Goal: Leave review/rating: Share an evaluation or opinion about a product, service, or content

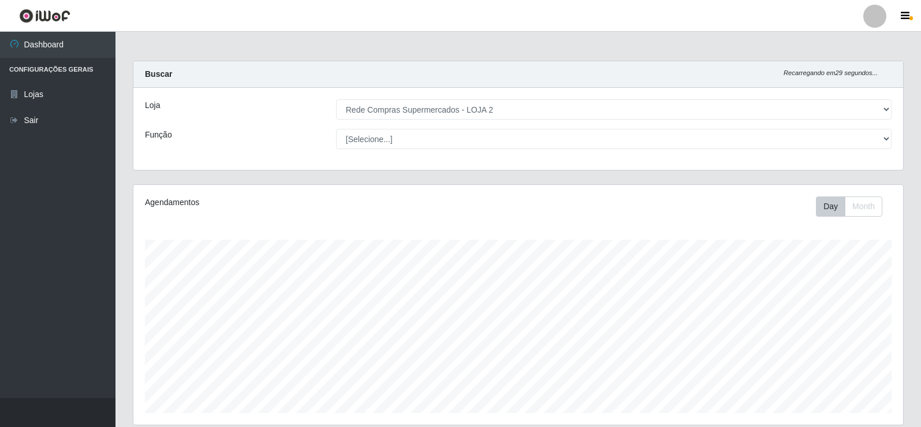
select select "161"
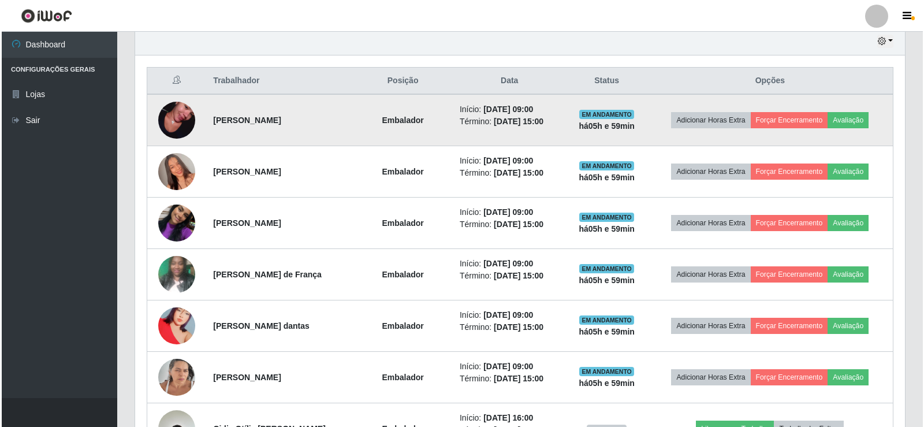
scroll to position [404, 0]
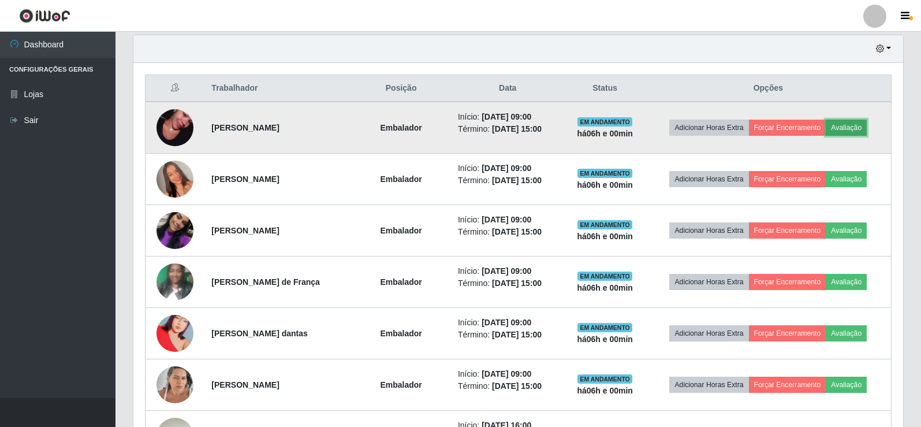
click at [856, 129] on button "Avaliação" at bounding box center [846, 128] width 41 height 16
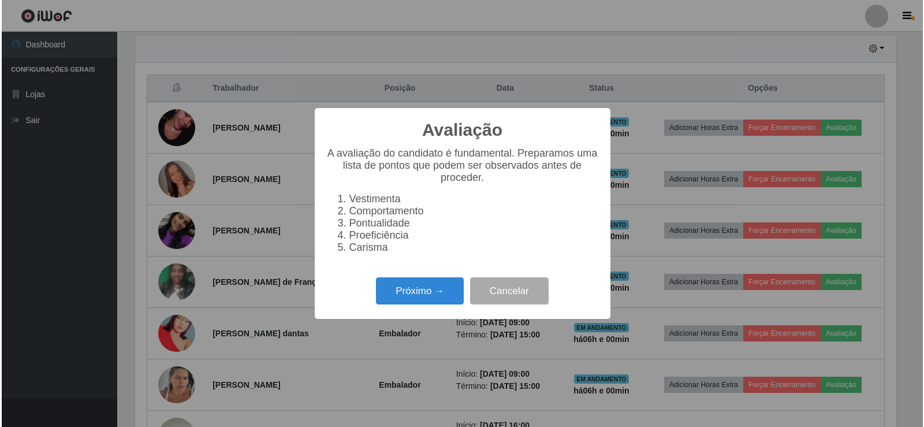
scroll to position [240, 764]
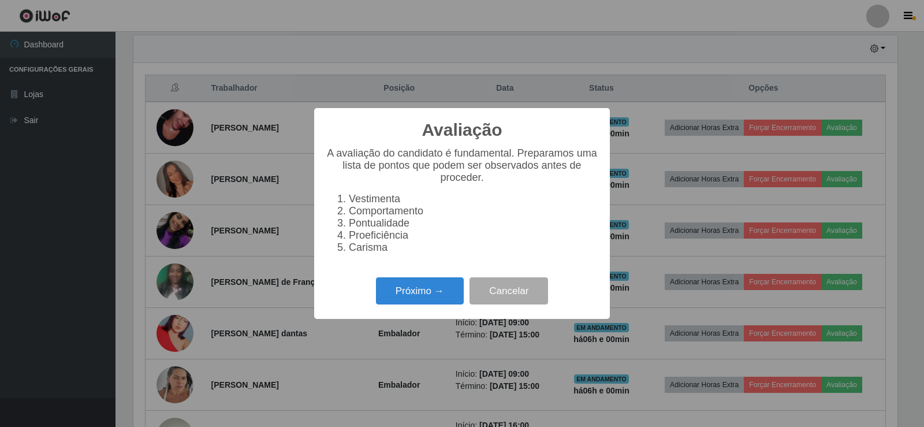
click at [432, 284] on div "Próximo → Cancelar" at bounding box center [462, 290] width 273 height 33
click at [433, 292] on button "Próximo →" at bounding box center [420, 290] width 88 height 27
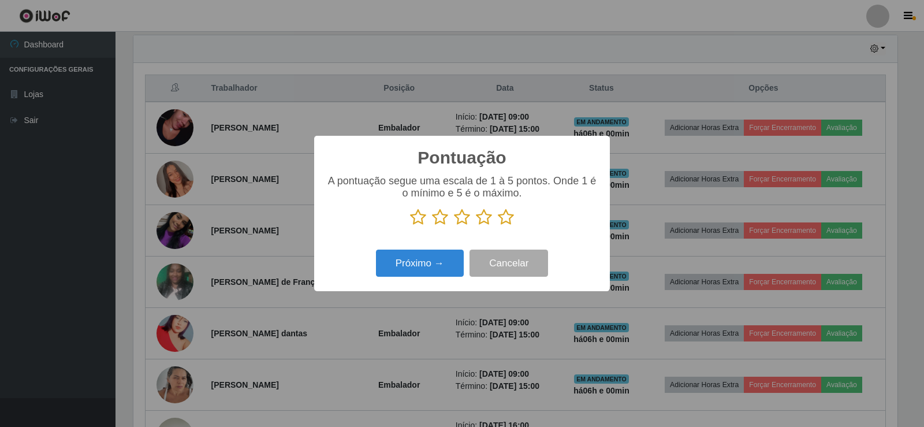
click at [505, 222] on icon at bounding box center [506, 216] width 16 height 17
click at [498, 226] on input "radio" at bounding box center [498, 226] width 0 height 0
click at [430, 254] on button "Próximo →" at bounding box center [420, 262] width 88 height 27
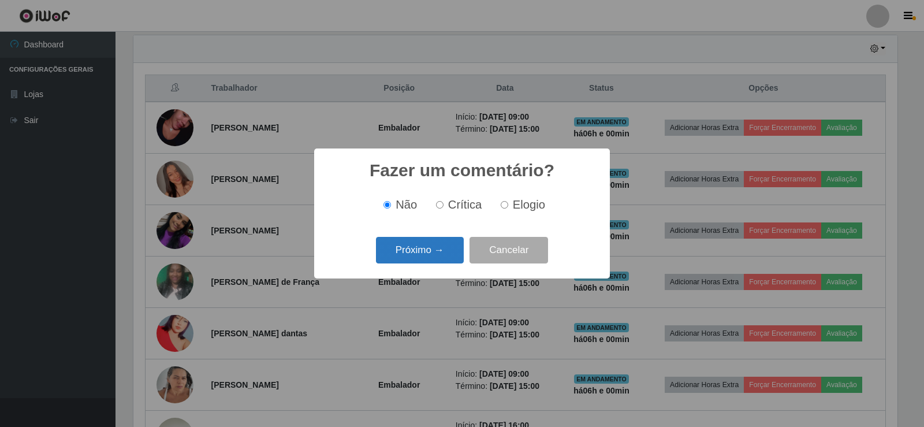
click at [455, 241] on button "Próximo →" at bounding box center [420, 250] width 88 height 27
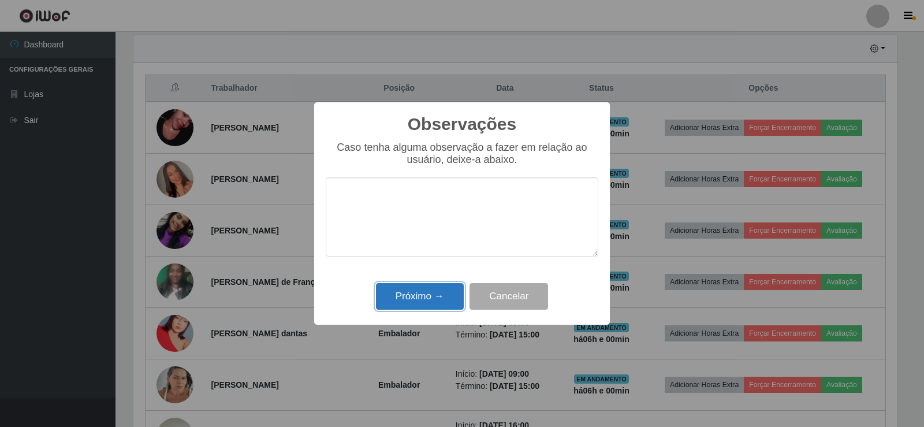
click at [439, 293] on button "Próximo →" at bounding box center [420, 296] width 88 height 27
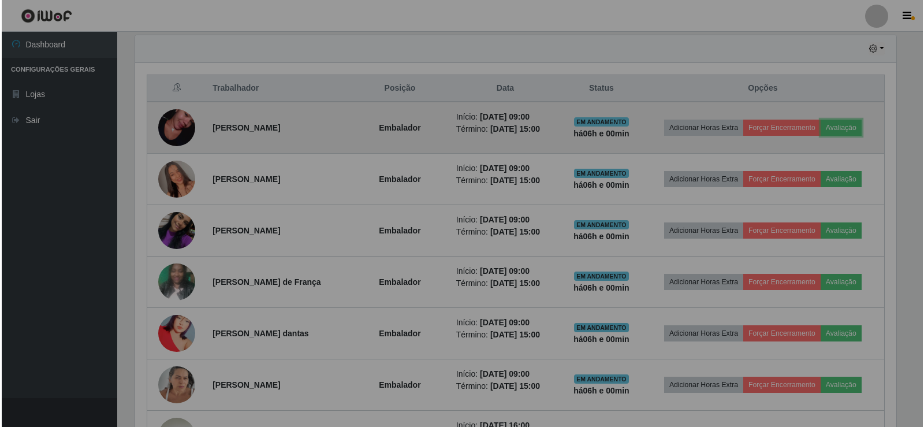
scroll to position [240, 770]
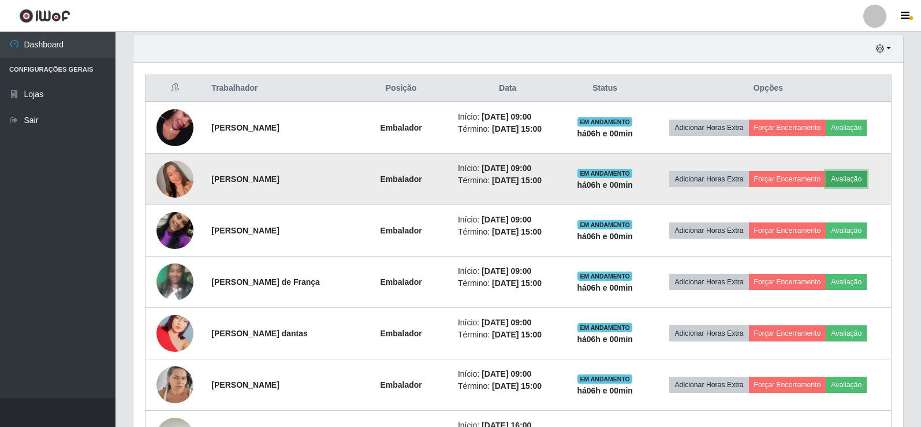
click at [853, 185] on button "Avaliação" at bounding box center [846, 179] width 41 height 16
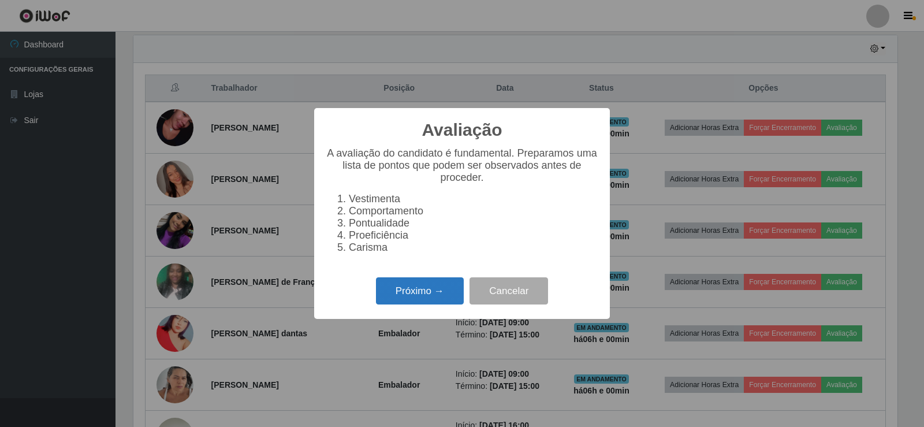
click at [444, 286] on button "Próximo →" at bounding box center [420, 290] width 88 height 27
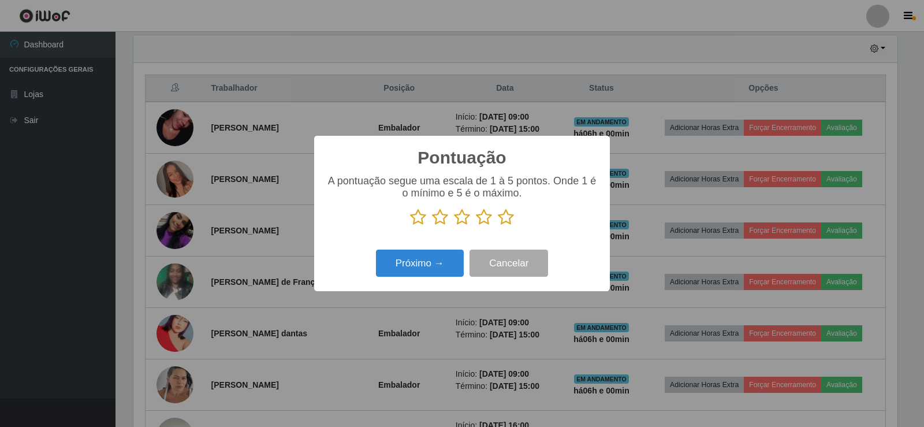
scroll to position [577212, 576687]
click at [509, 218] on icon at bounding box center [506, 216] width 16 height 17
click at [498, 226] on input "radio" at bounding box center [498, 226] width 0 height 0
click at [442, 264] on button "Próximo →" at bounding box center [420, 262] width 88 height 27
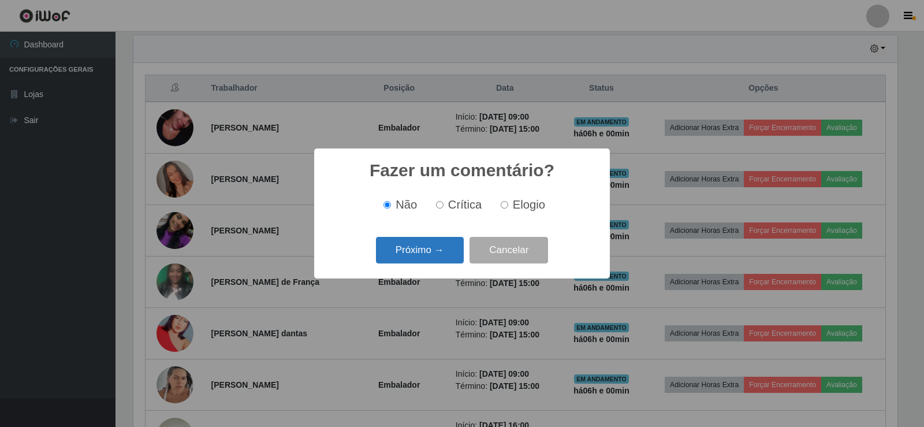
click at [440, 252] on button "Próximo →" at bounding box center [420, 250] width 88 height 27
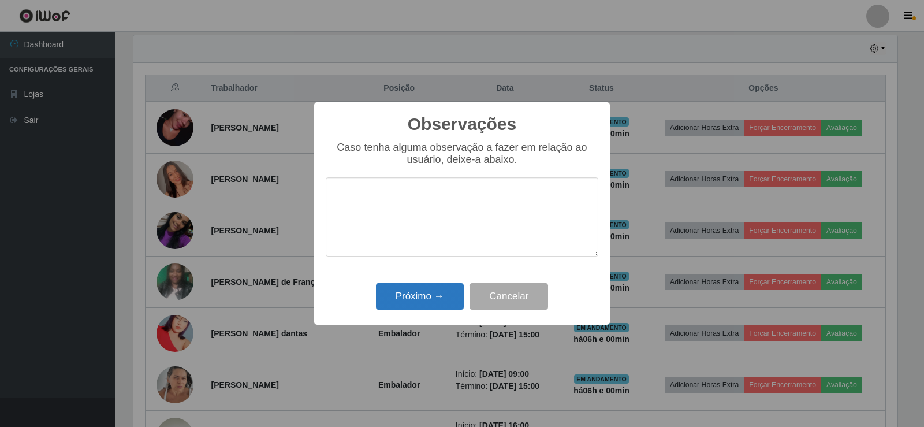
click at [443, 282] on div "Próximo → Cancelar" at bounding box center [462, 295] width 273 height 33
click at [445, 290] on button "Próximo →" at bounding box center [420, 296] width 88 height 27
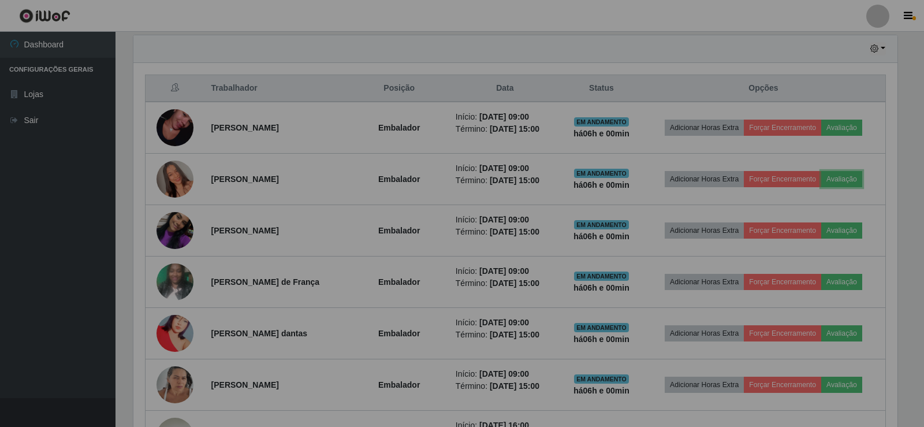
scroll to position [240, 770]
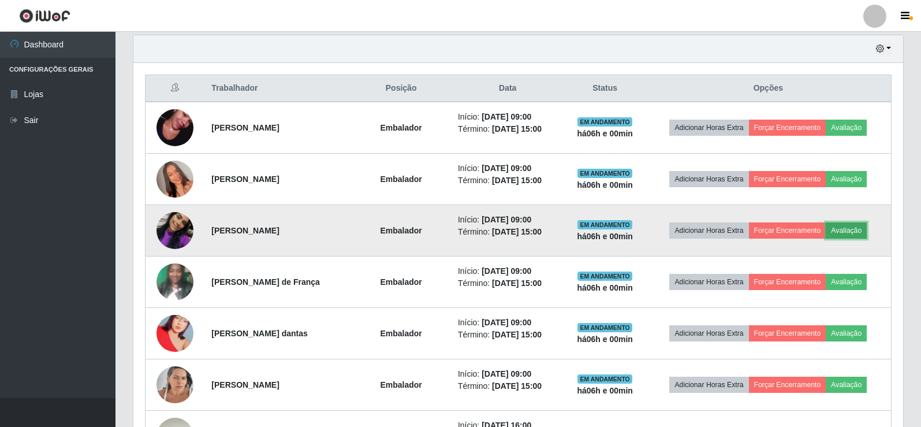
click at [860, 225] on button "Avaliação" at bounding box center [846, 230] width 41 height 16
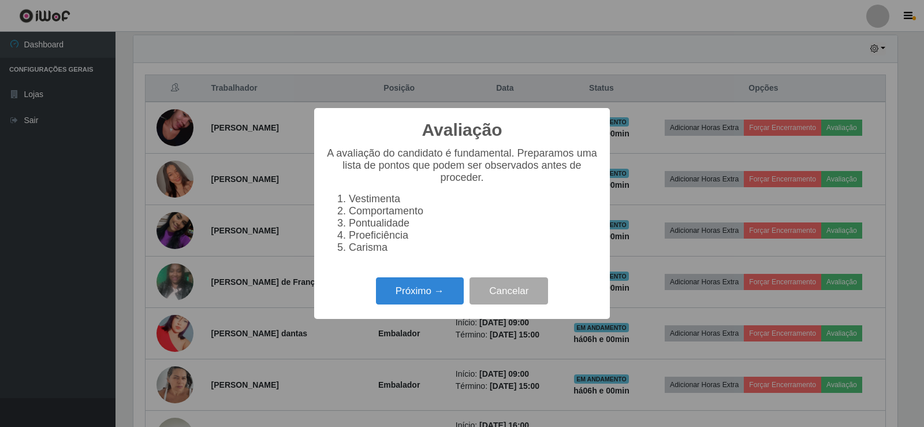
scroll to position [240, 764]
click at [456, 291] on button "Próximo →" at bounding box center [420, 290] width 88 height 27
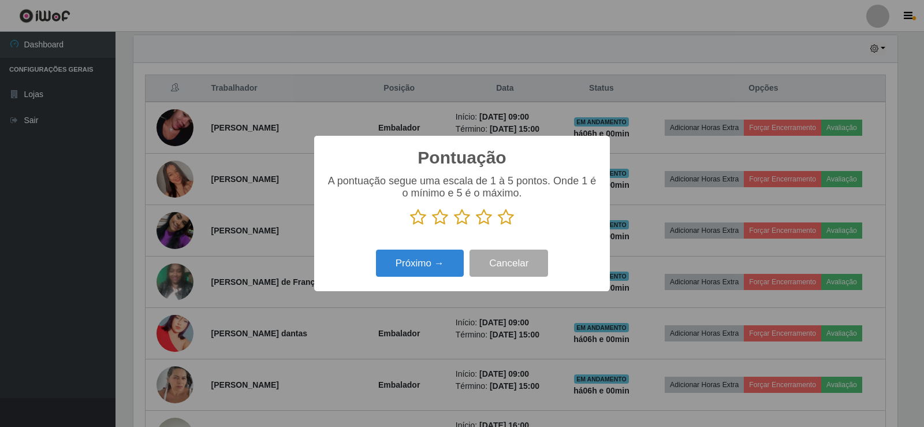
click at [505, 217] on icon at bounding box center [506, 216] width 16 height 17
click at [498, 226] on input "radio" at bounding box center [498, 226] width 0 height 0
click at [435, 262] on button "Próximo →" at bounding box center [420, 262] width 88 height 27
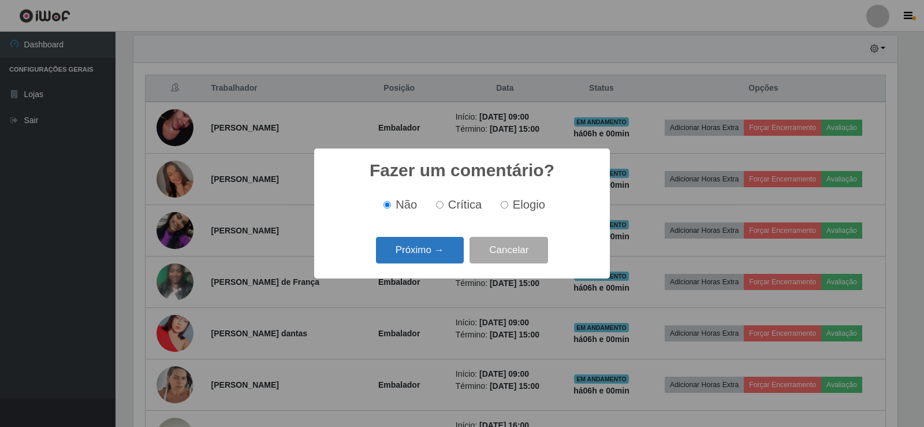
click at [438, 238] on button "Próximo →" at bounding box center [420, 250] width 88 height 27
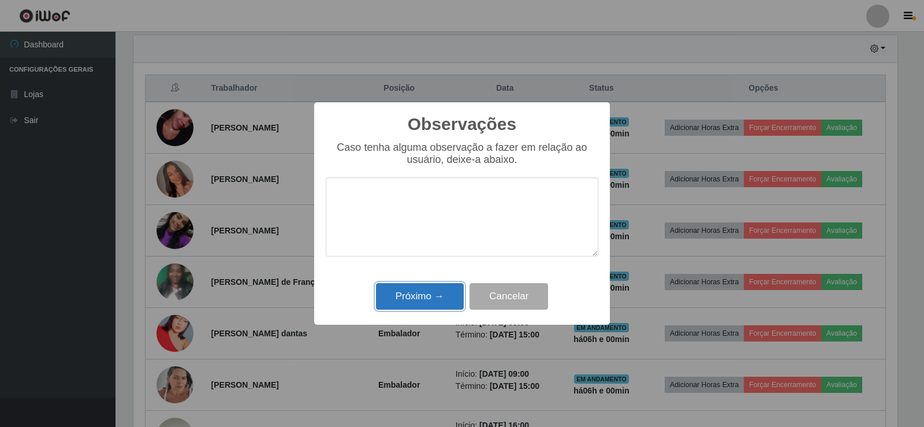
click at [445, 292] on button "Próximo →" at bounding box center [420, 296] width 88 height 27
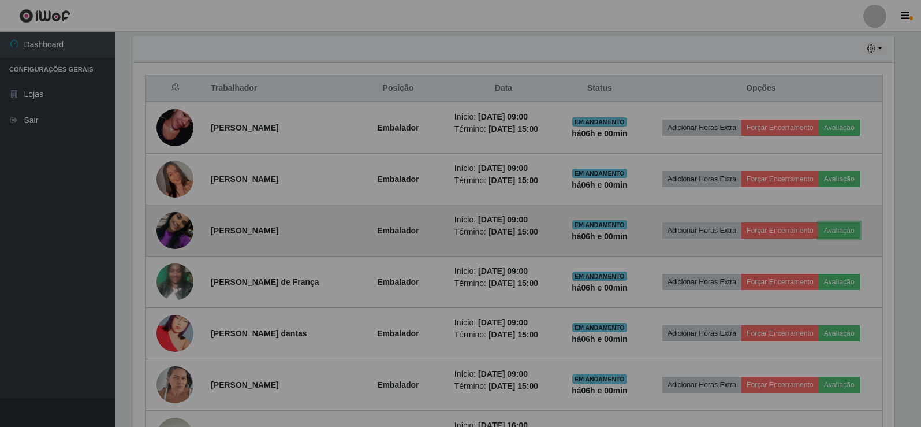
scroll to position [240, 770]
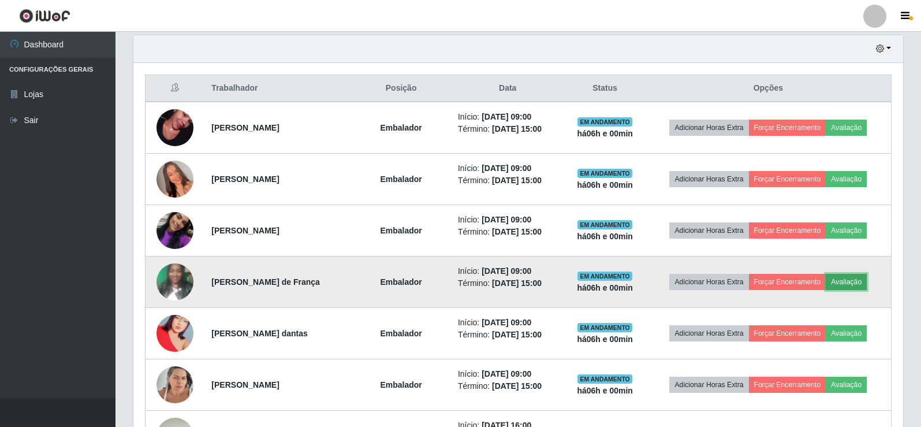
click at [847, 280] on button "Avaliação" at bounding box center [846, 282] width 41 height 16
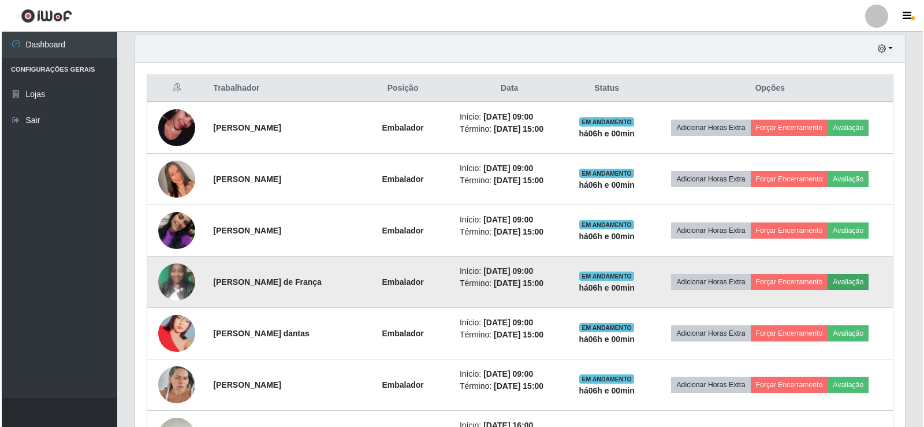
scroll to position [240, 764]
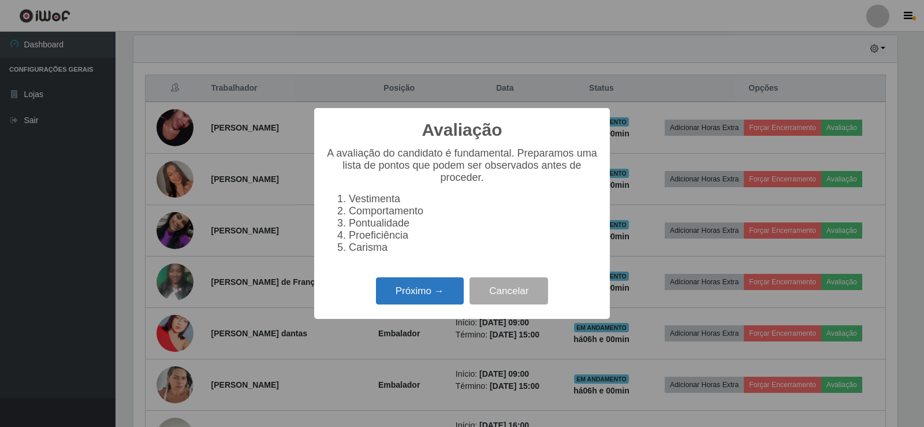
click at [420, 298] on button "Próximo →" at bounding box center [420, 290] width 88 height 27
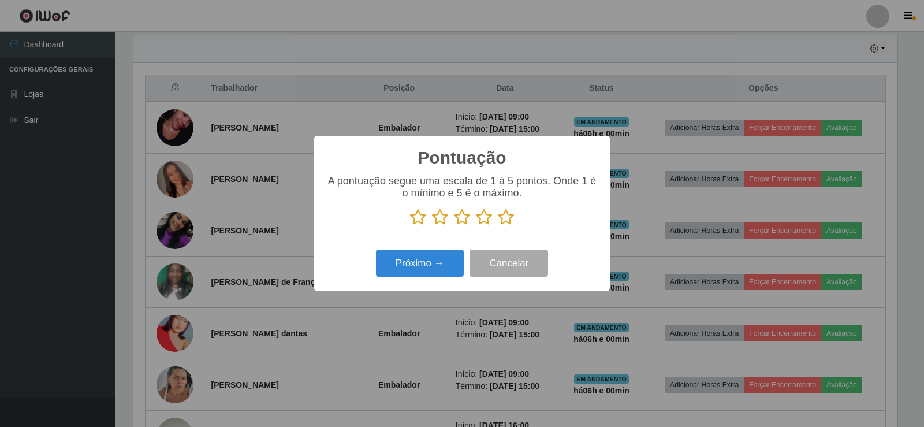
click at [506, 213] on icon at bounding box center [506, 216] width 16 height 17
click at [498, 226] on input "radio" at bounding box center [498, 226] width 0 height 0
click at [445, 251] on div "Próximo → Cancelar" at bounding box center [462, 263] width 273 height 33
click at [443, 260] on button "Próximo →" at bounding box center [420, 262] width 88 height 27
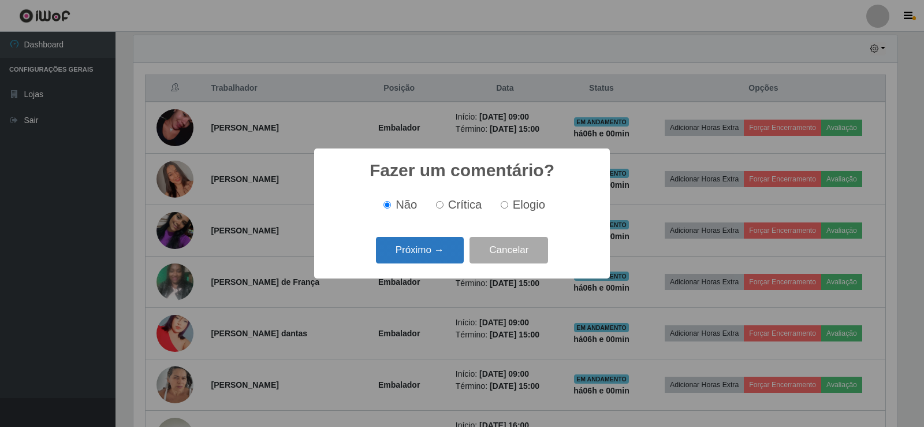
click at [439, 255] on button "Próximo →" at bounding box center [420, 250] width 88 height 27
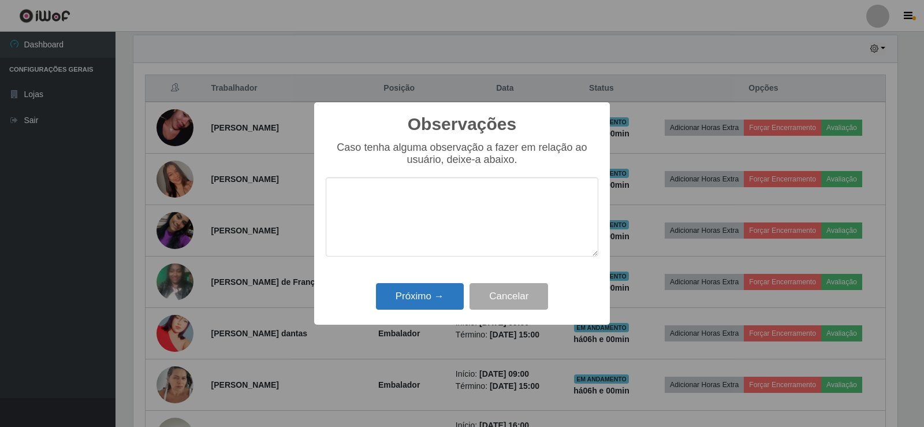
click at [450, 301] on div "Observações × Caso tenha alguma observação a fazer em relação ao usuário, deixe…" at bounding box center [462, 213] width 296 height 222
click at [445, 300] on button "Próximo →" at bounding box center [420, 296] width 88 height 27
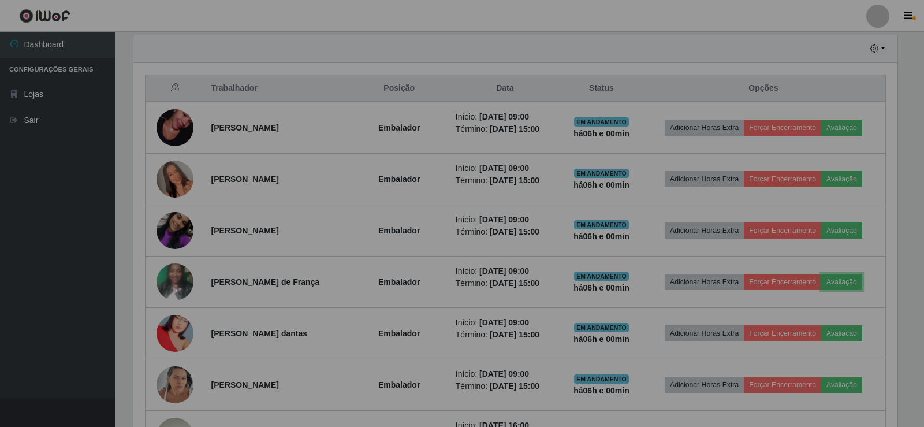
scroll to position [240, 770]
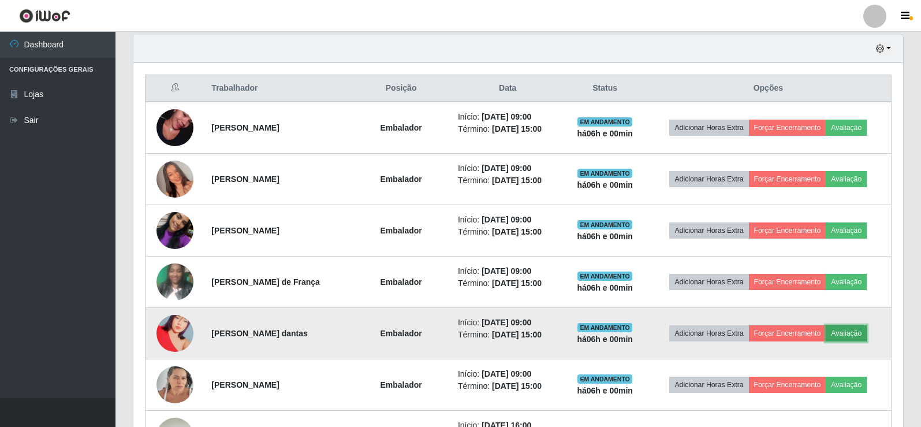
click at [853, 330] on button "Avaliação" at bounding box center [846, 333] width 41 height 16
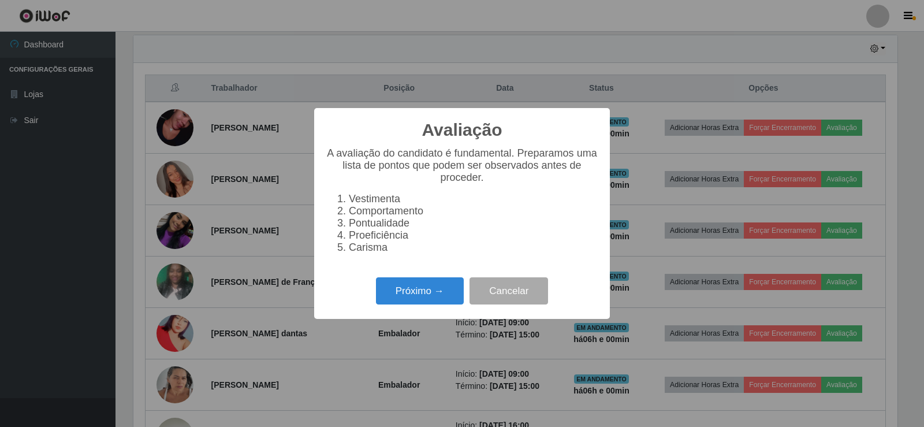
scroll to position [240, 764]
click at [416, 293] on button "Próximo →" at bounding box center [420, 290] width 88 height 27
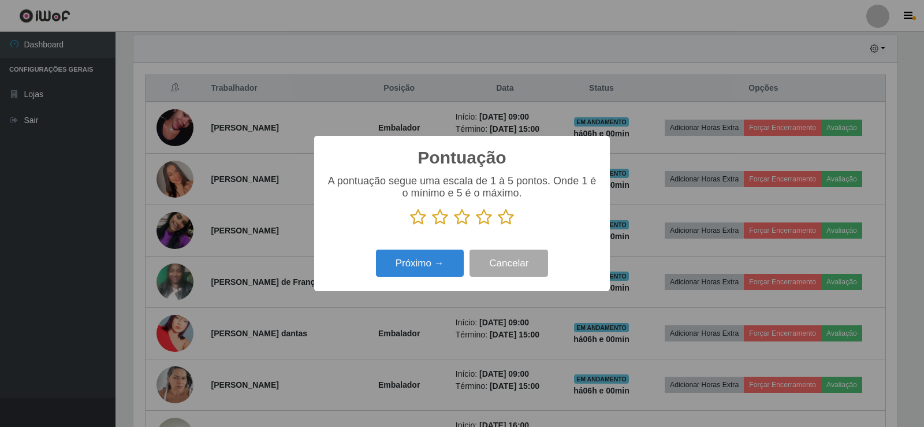
click at [506, 215] on icon at bounding box center [506, 216] width 16 height 17
click at [498, 226] on input "radio" at bounding box center [498, 226] width 0 height 0
click at [435, 265] on button "Próximo →" at bounding box center [420, 262] width 88 height 27
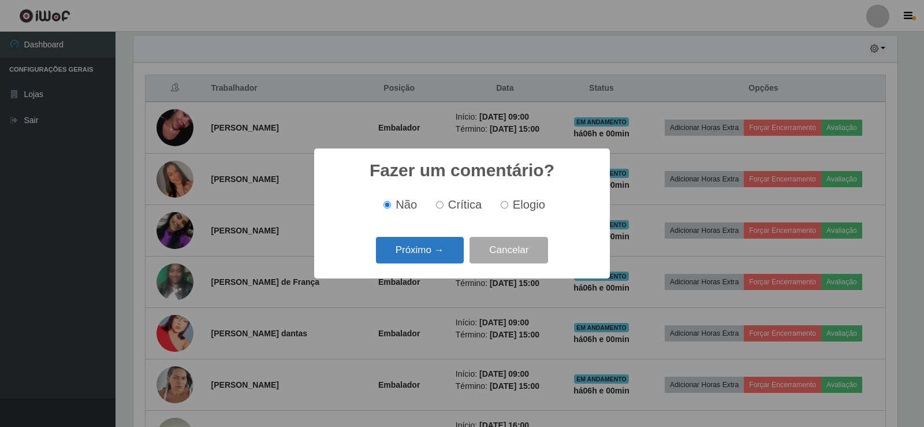
click at [432, 253] on button "Próximo →" at bounding box center [420, 250] width 88 height 27
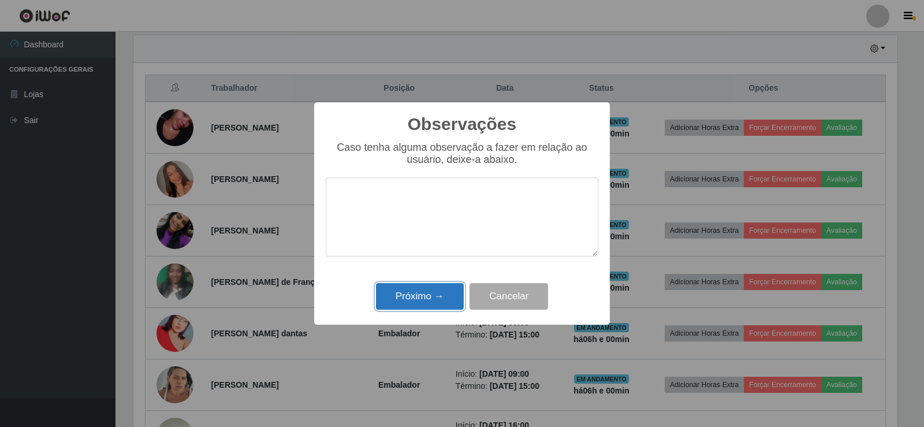
click at [437, 296] on button "Próximo →" at bounding box center [420, 296] width 88 height 27
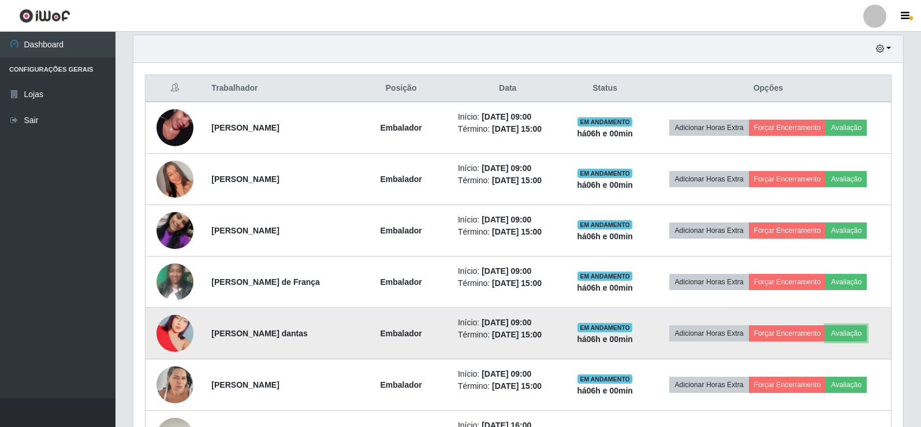
scroll to position [0, 0]
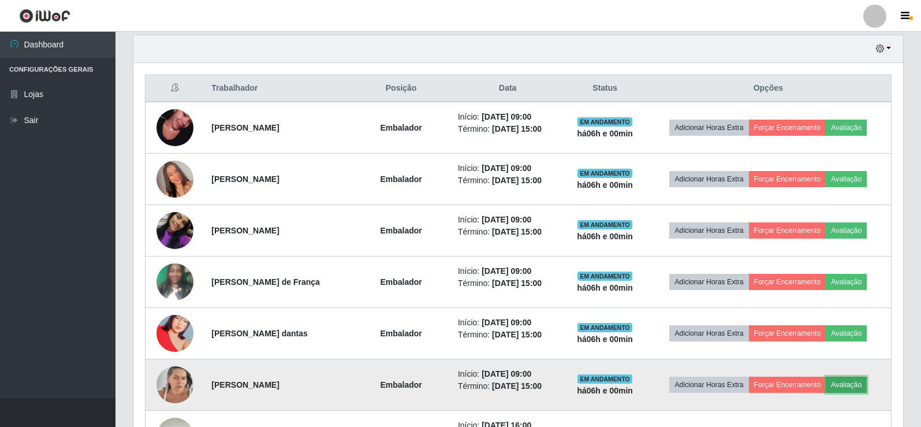
click at [850, 381] on button "Avaliação" at bounding box center [846, 384] width 41 height 16
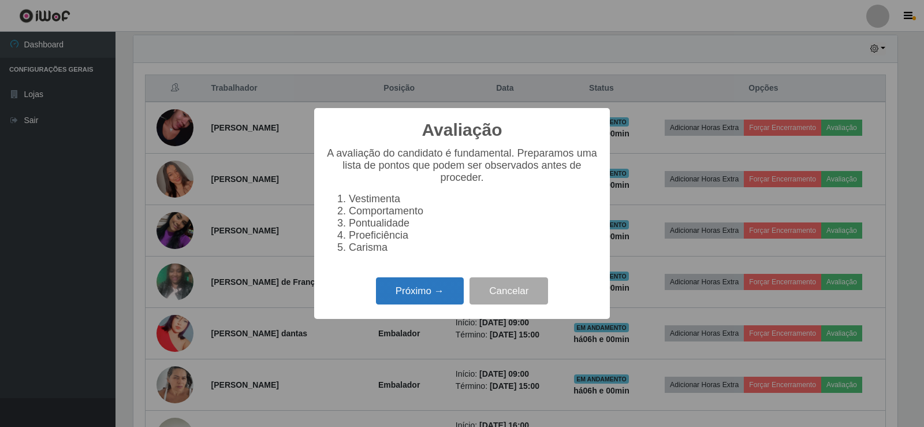
click at [431, 300] on button "Próximo →" at bounding box center [420, 290] width 88 height 27
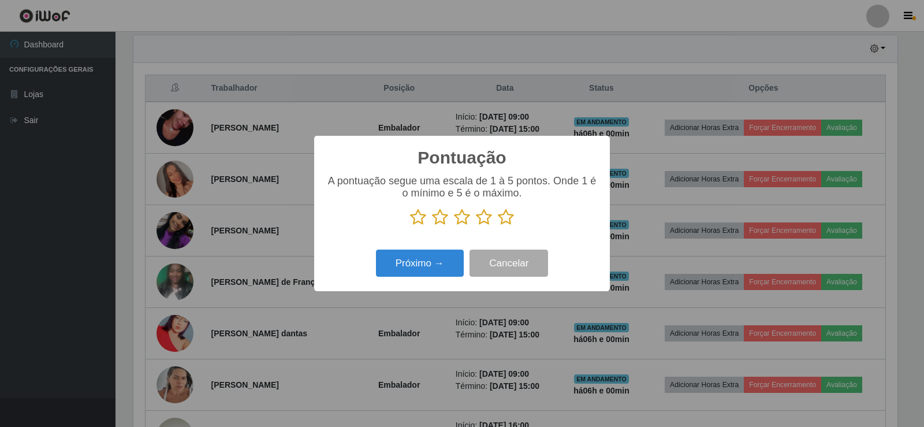
click at [504, 223] on icon at bounding box center [506, 216] width 16 height 17
click at [498, 226] on input "radio" at bounding box center [498, 226] width 0 height 0
click at [453, 261] on button "Próximo →" at bounding box center [420, 262] width 88 height 27
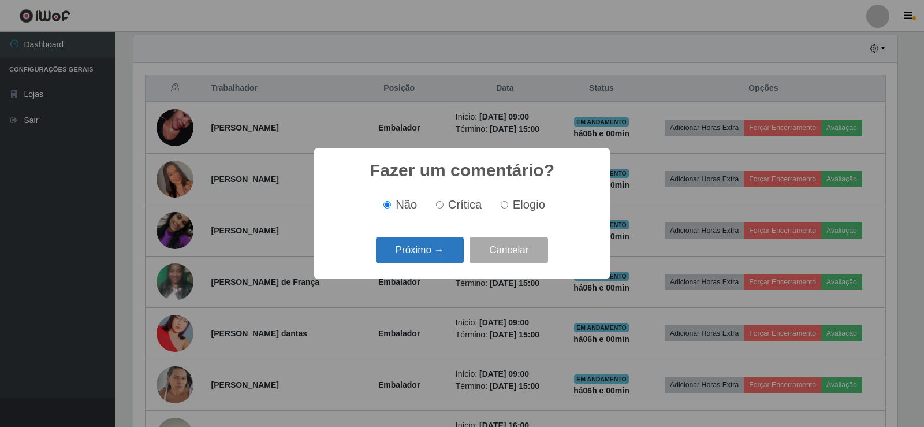
click at [433, 247] on button "Próximo →" at bounding box center [420, 250] width 88 height 27
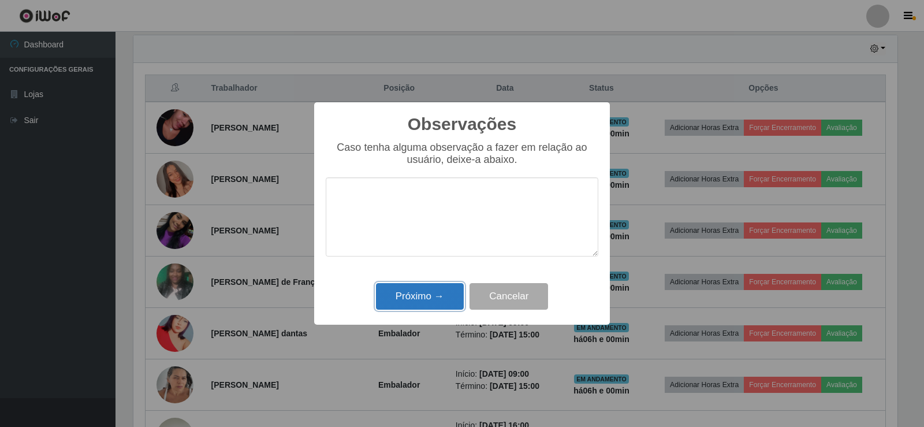
click at [442, 289] on button "Próximo →" at bounding box center [420, 296] width 88 height 27
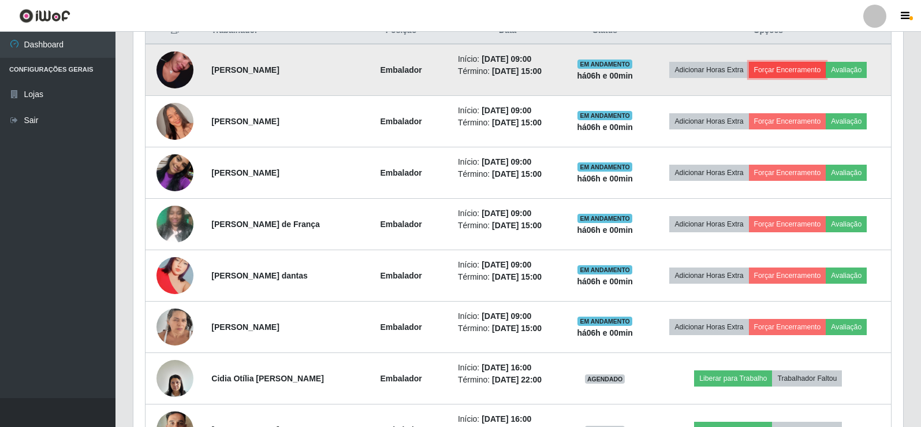
click at [809, 66] on button "Forçar Encerramento" at bounding box center [787, 70] width 77 height 16
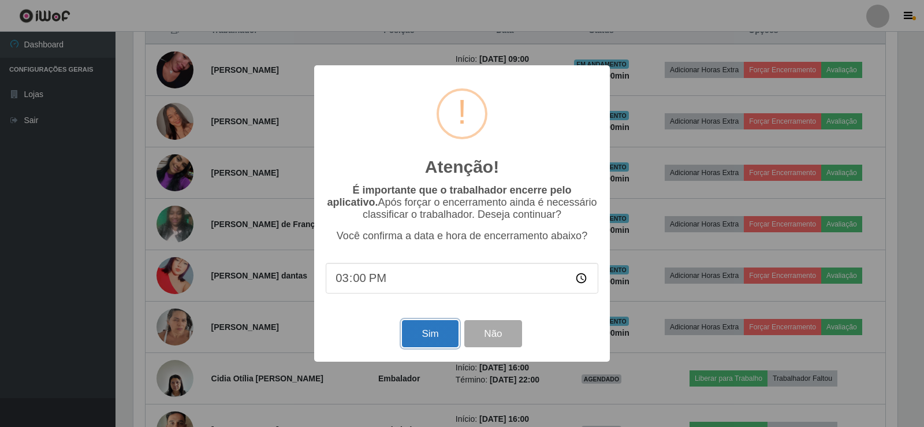
click at [439, 341] on button "Sim" at bounding box center [430, 333] width 56 height 27
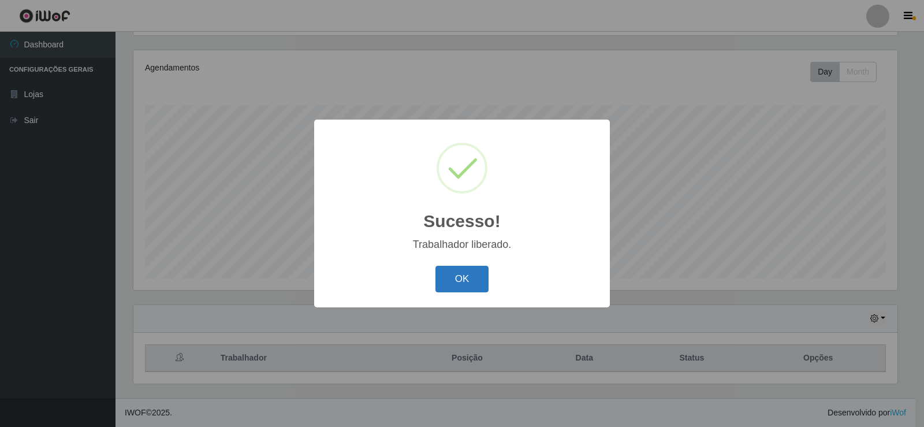
click at [454, 272] on button "OK" at bounding box center [462, 279] width 54 height 27
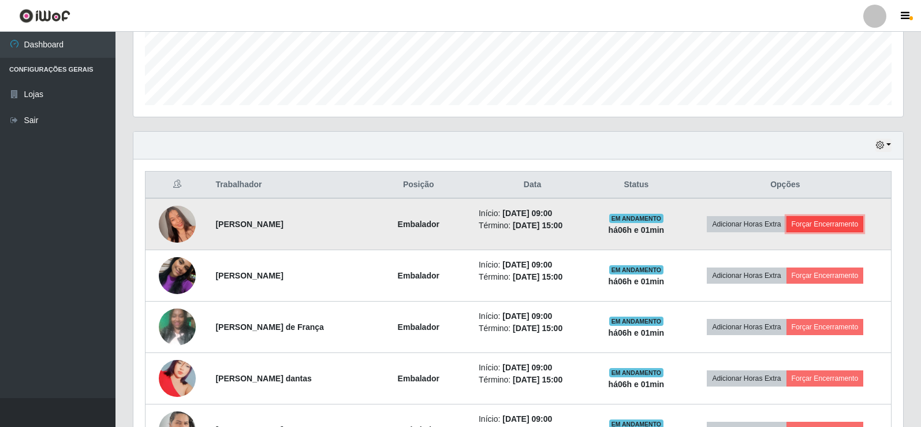
click at [826, 224] on button "Forçar Encerramento" at bounding box center [824, 224] width 77 height 16
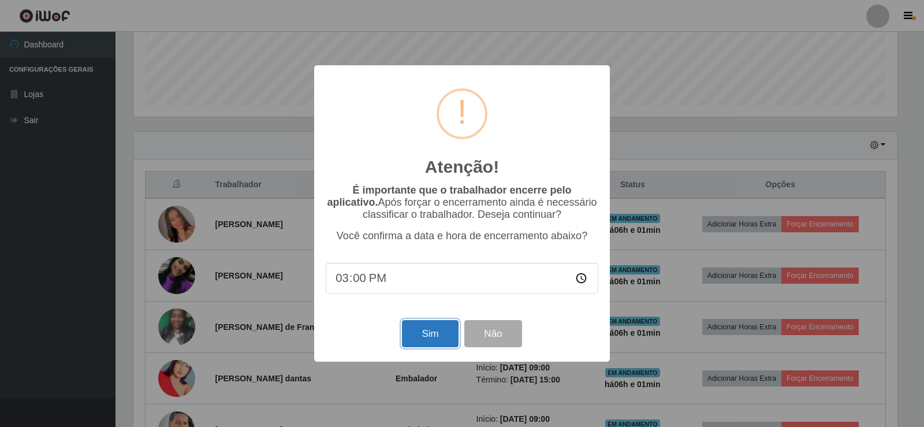
click at [413, 325] on button "Sim" at bounding box center [430, 333] width 56 height 27
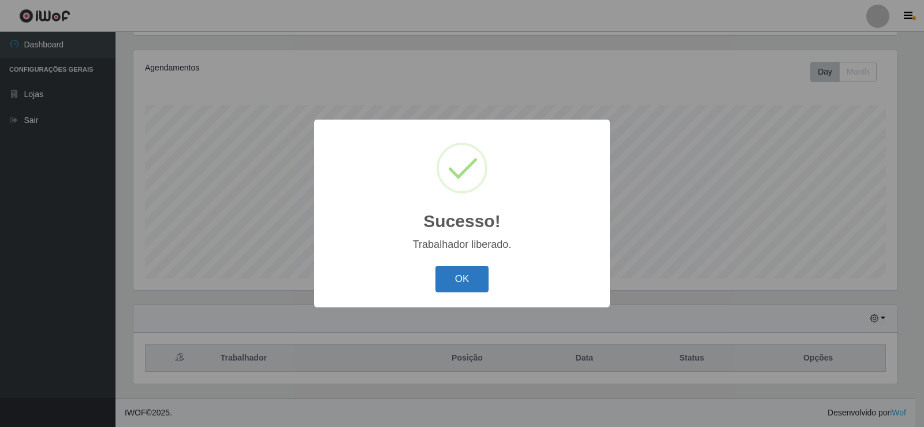
click at [478, 287] on button "OK" at bounding box center [462, 279] width 54 height 27
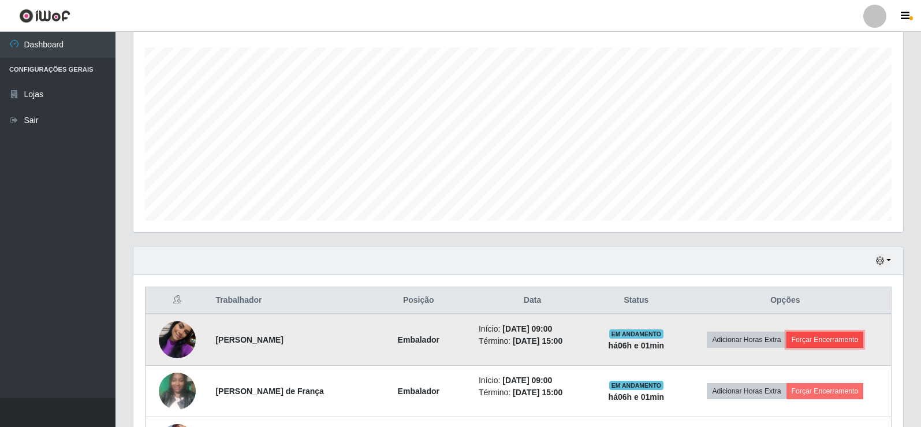
click at [823, 340] on button "Forçar Encerramento" at bounding box center [824, 339] width 77 height 16
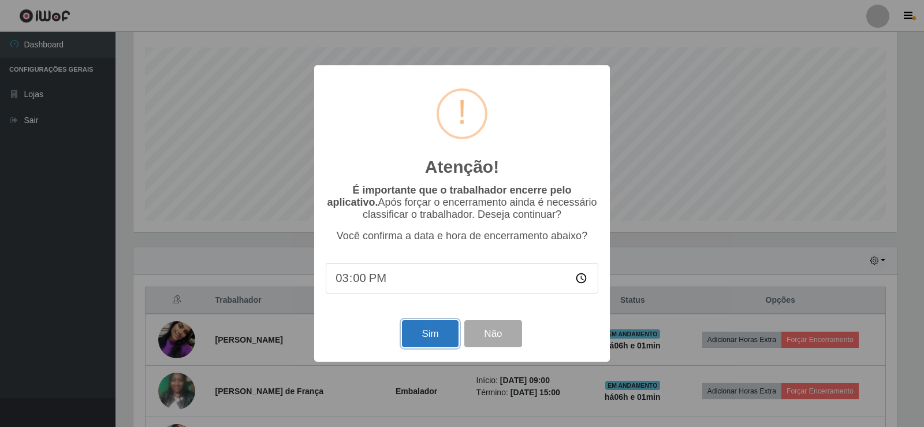
click at [425, 333] on button "Sim" at bounding box center [430, 333] width 56 height 27
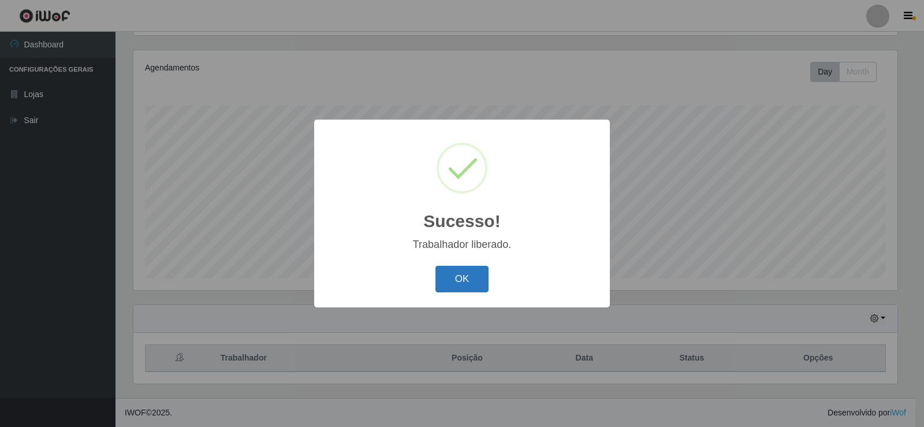
click at [474, 279] on button "OK" at bounding box center [462, 279] width 54 height 27
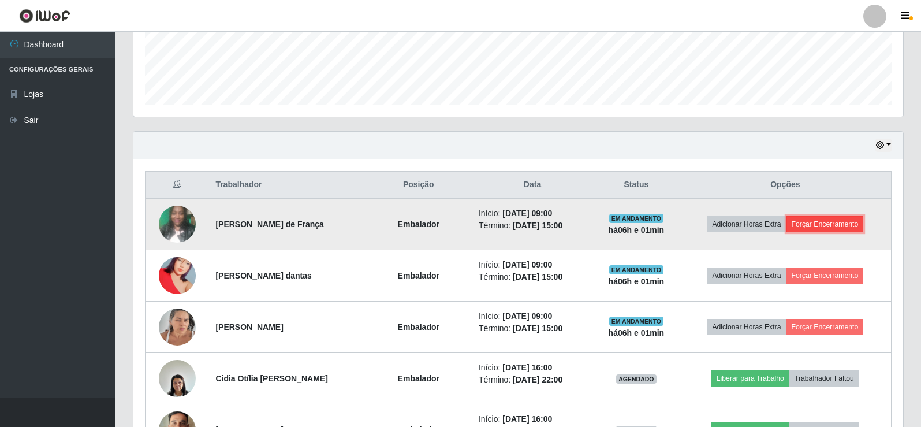
click at [832, 223] on button "Forçar Encerramento" at bounding box center [824, 224] width 77 height 16
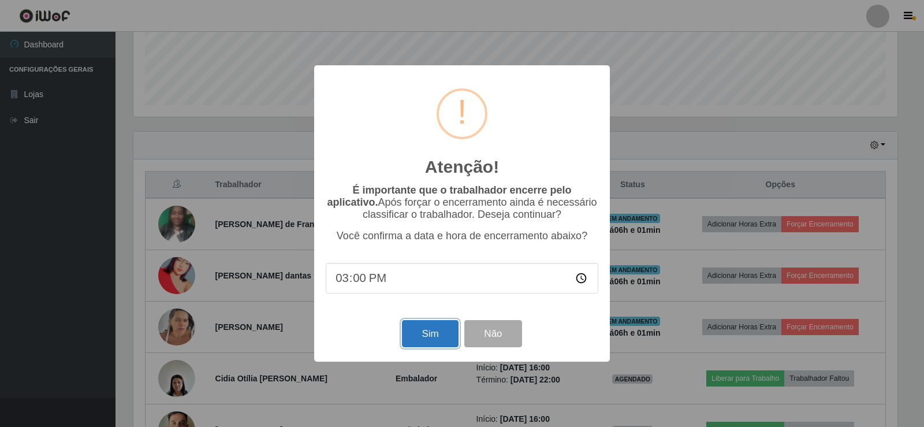
click at [437, 334] on button "Sim" at bounding box center [430, 333] width 56 height 27
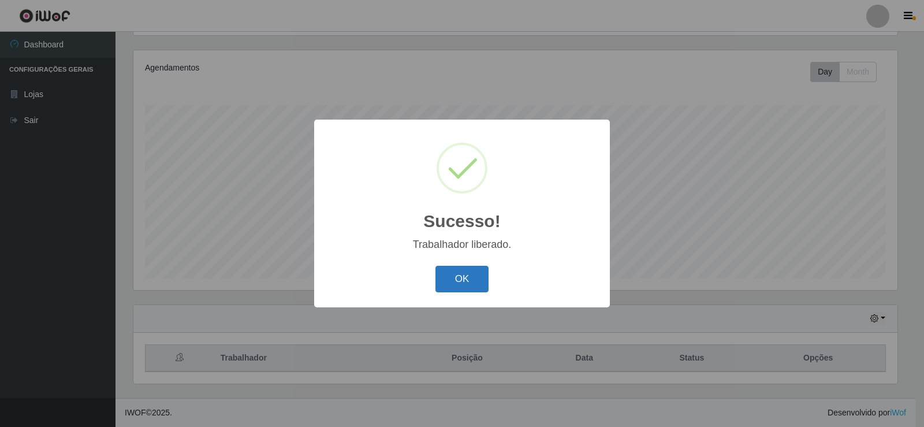
click at [486, 284] on button "OK" at bounding box center [462, 279] width 54 height 27
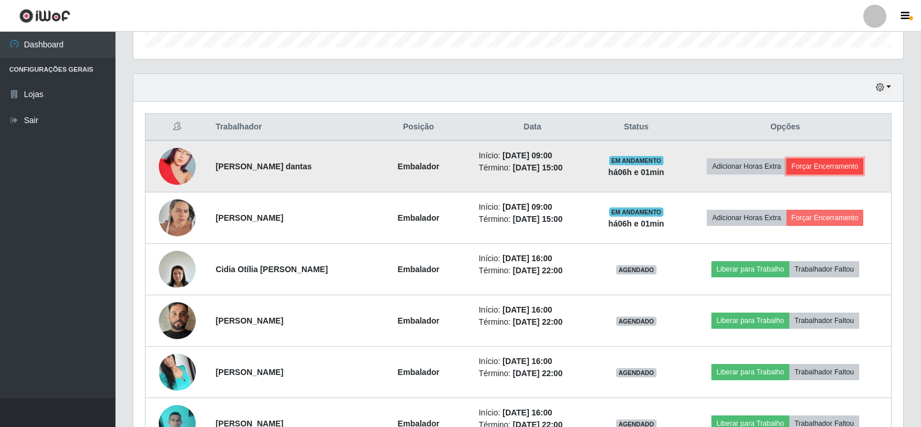
click at [843, 163] on button "Forçar Encerramento" at bounding box center [824, 166] width 77 height 16
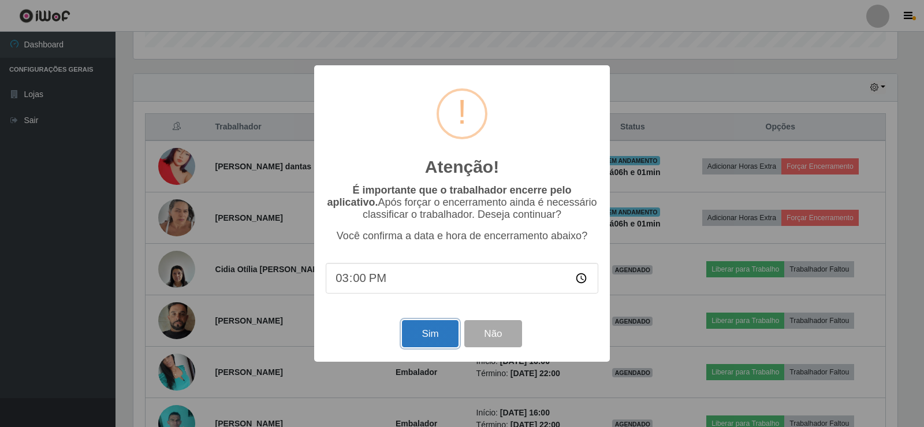
click at [419, 331] on button "Sim" at bounding box center [430, 333] width 56 height 27
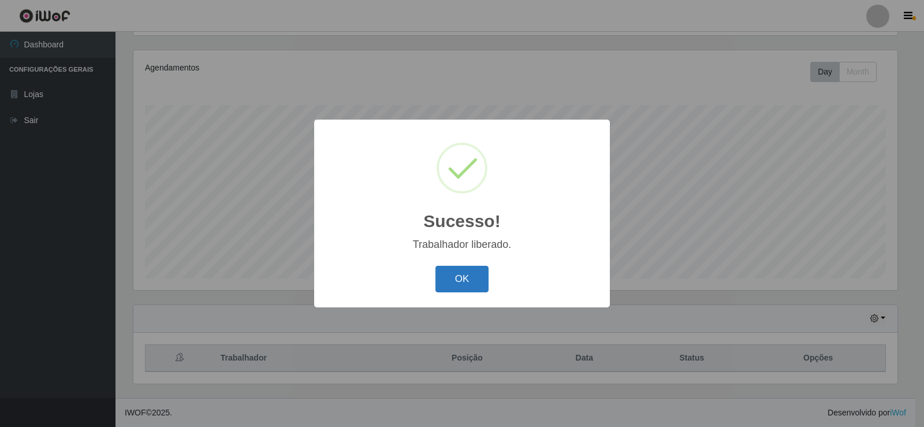
click at [457, 269] on button "OK" at bounding box center [462, 279] width 54 height 27
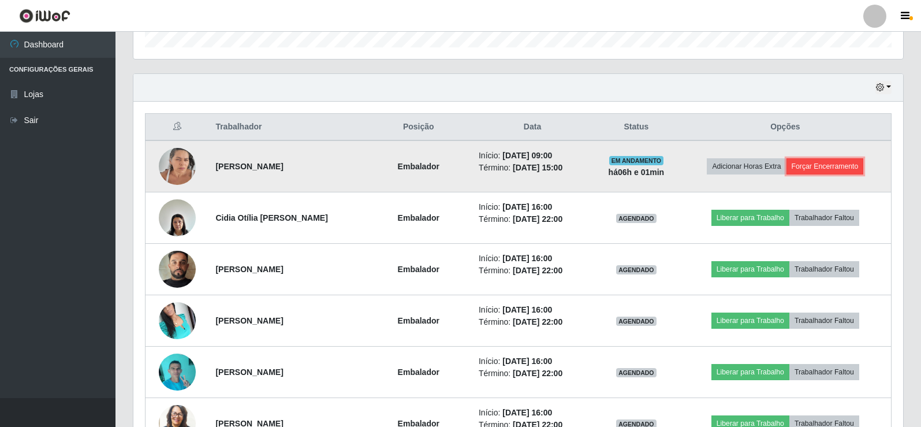
click at [829, 169] on button "Forçar Encerramento" at bounding box center [824, 166] width 77 height 16
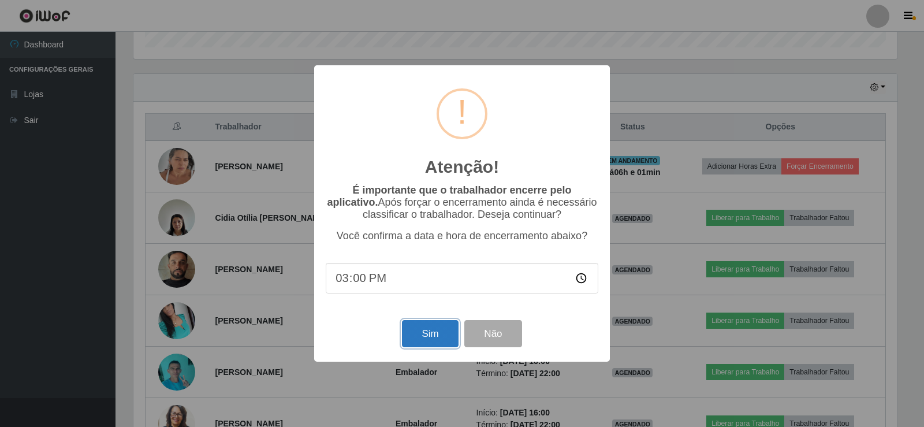
click at [434, 338] on button "Sim" at bounding box center [430, 333] width 56 height 27
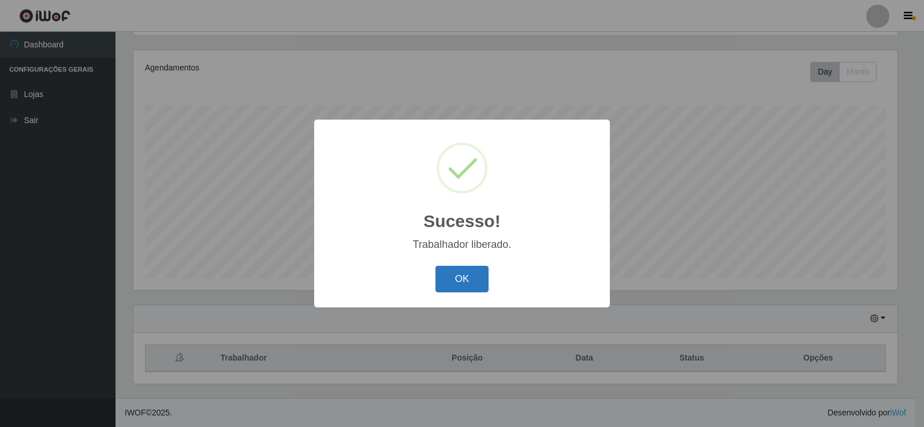
click at [445, 281] on button "OK" at bounding box center [462, 279] width 54 height 27
